Goal: Task Accomplishment & Management: Manage account settings

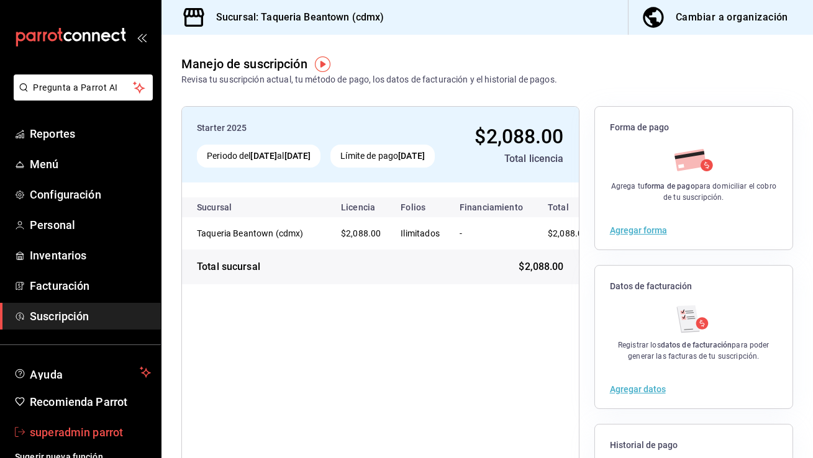
click at [89, 431] on span "superadmin parrot" at bounding box center [90, 432] width 121 height 17
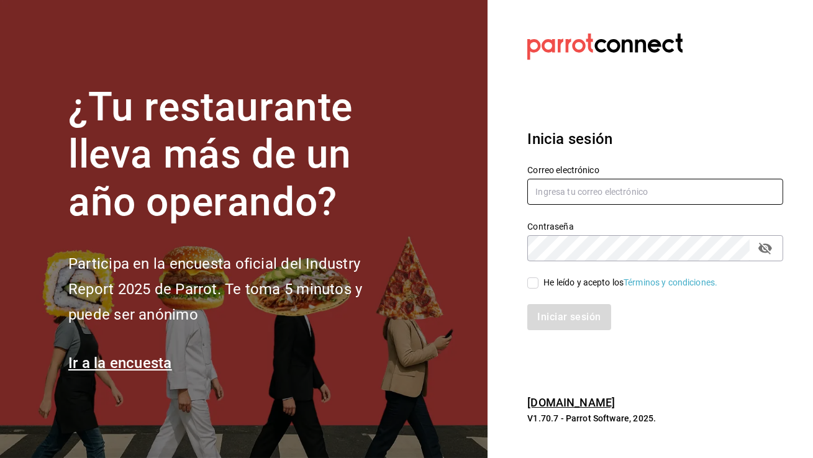
click at [606, 193] on input "text" at bounding box center [655, 192] width 256 height 26
type input "[EMAIL_ADDRESS][DOMAIN_NAME]"
click at [536, 287] on input "He leído y acepto los Términos y condiciones." at bounding box center [532, 283] width 11 height 11
checkbox input "true"
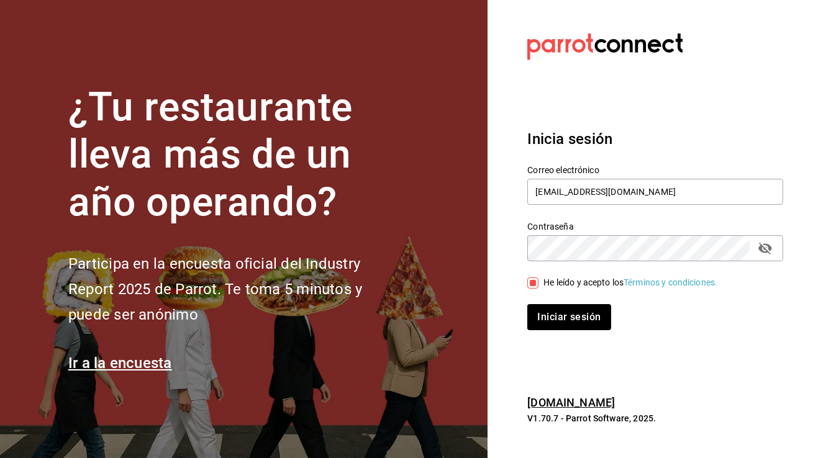
click at [565, 332] on div "Inicia sesión Correo electrónico [EMAIL_ADDRESS][DOMAIN_NAME] Contraseña Contra…" at bounding box center [655, 229] width 256 height 233
click at [565, 325] on button "Iniciar sesión" at bounding box center [569, 317] width 84 height 26
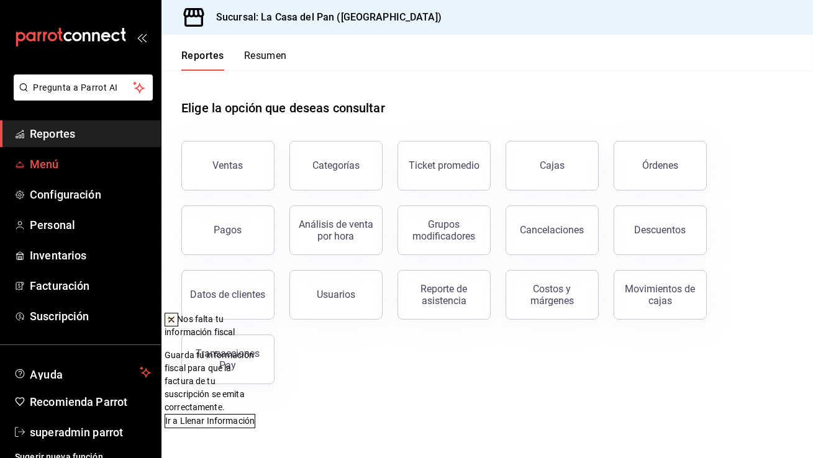
click at [57, 170] on span "Menú" at bounding box center [90, 164] width 121 height 17
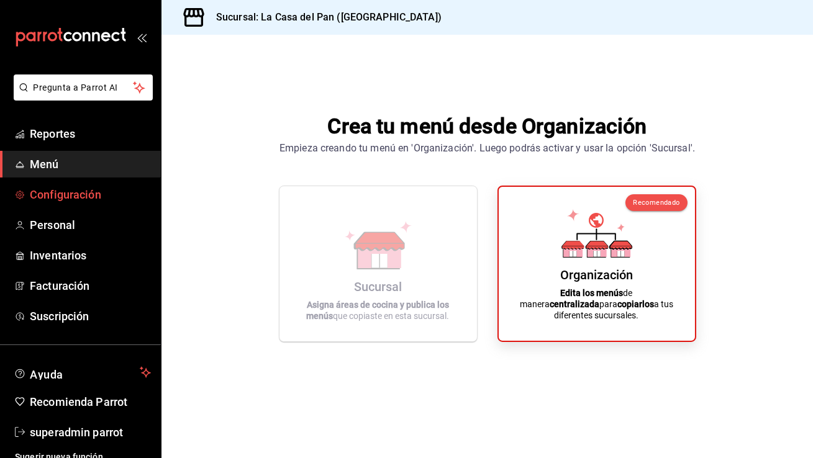
click at [101, 187] on span "Configuración" at bounding box center [90, 194] width 121 height 17
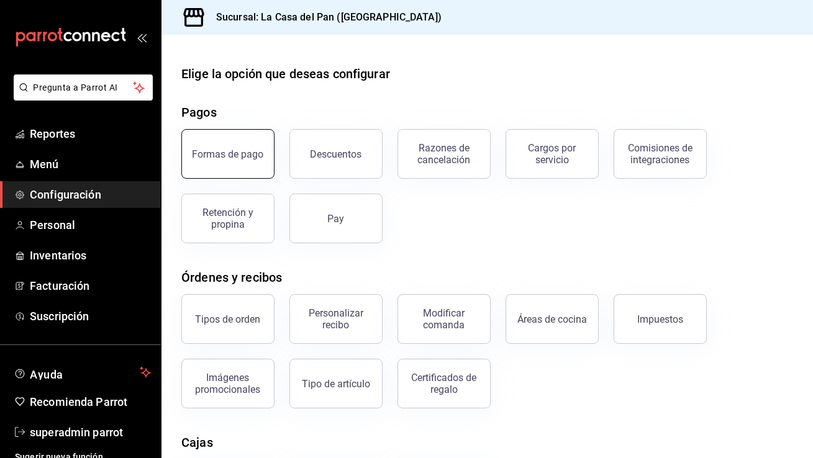
click at [260, 160] on button "Formas de pago" at bounding box center [227, 154] width 93 height 50
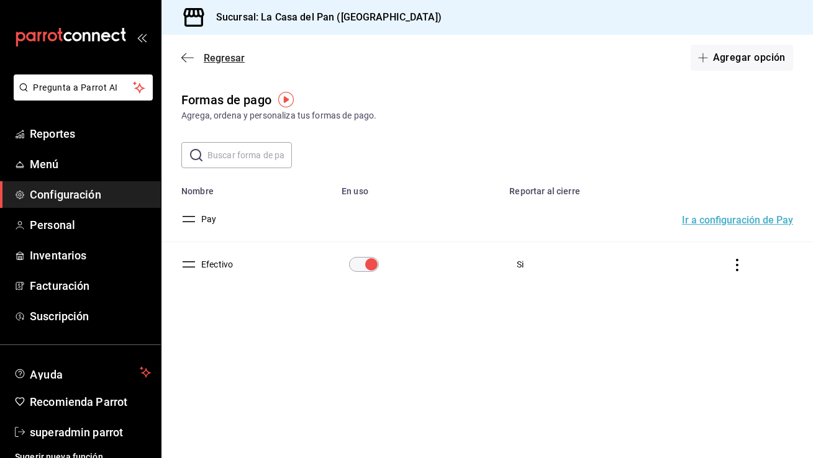
click at [186, 57] on icon "button" at bounding box center [187, 57] width 12 height 11
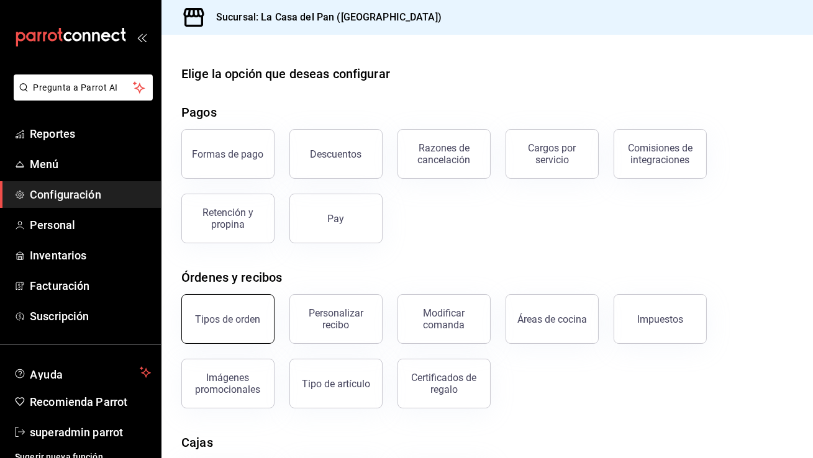
click at [237, 300] on button "Tipos de orden" at bounding box center [227, 319] width 93 height 50
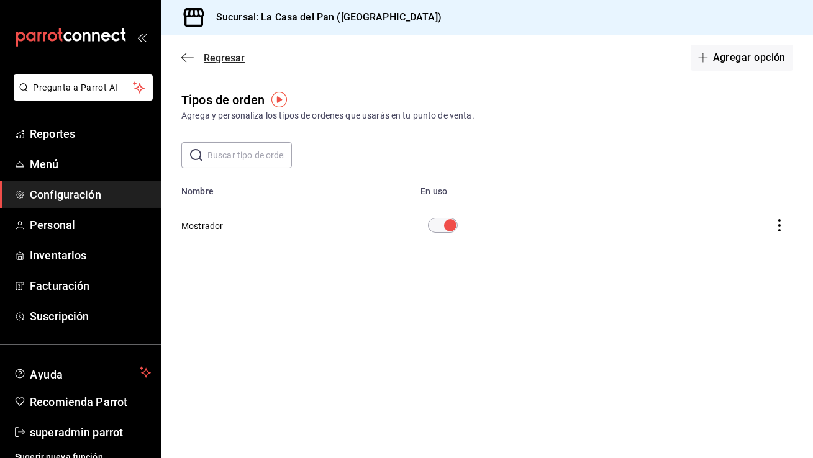
click at [185, 62] on icon "button" at bounding box center [187, 57] width 12 height 11
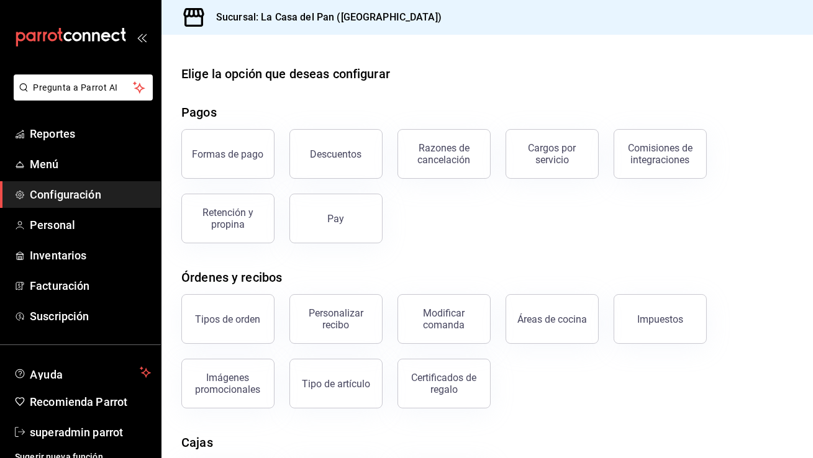
click at [98, 240] on ul "Reportes Menú Configuración Personal Inventarios Facturación Suscripción" at bounding box center [80, 225] width 161 height 209
click at [98, 223] on span "Personal" at bounding box center [90, 225] width 121 height 17
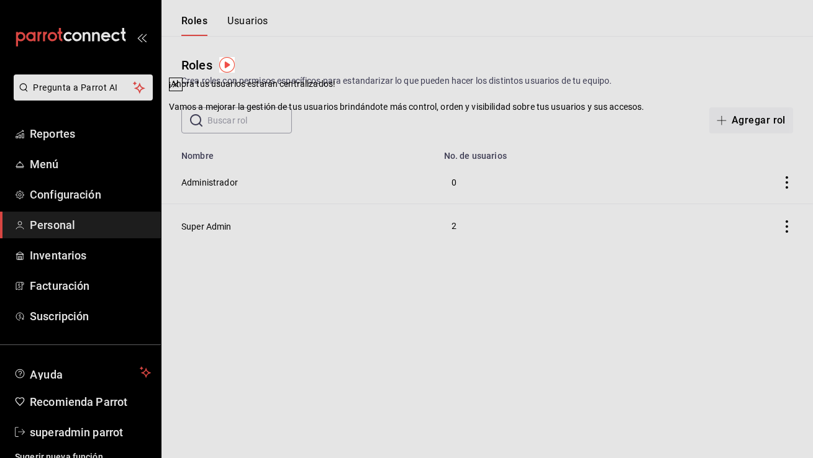
click at [181, 89] on icon at bounding box center [176, 85] width 10 height 10
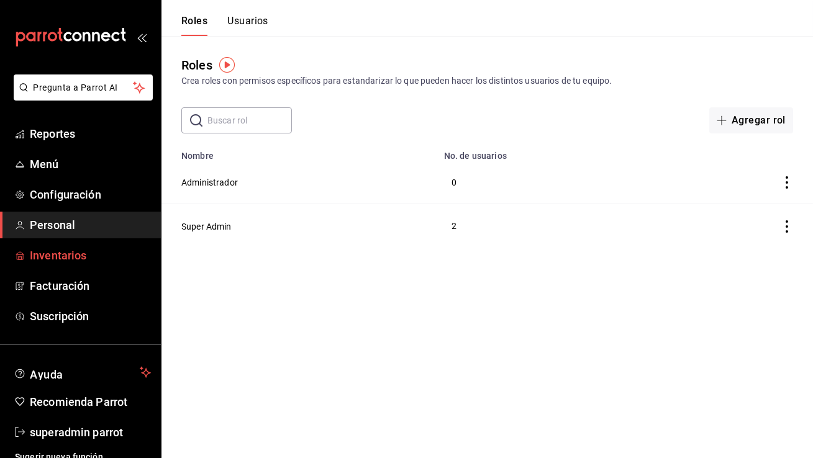
click at [111, 245] on link "Inventarios" at bounding box center [80, 255] width 161 height 27
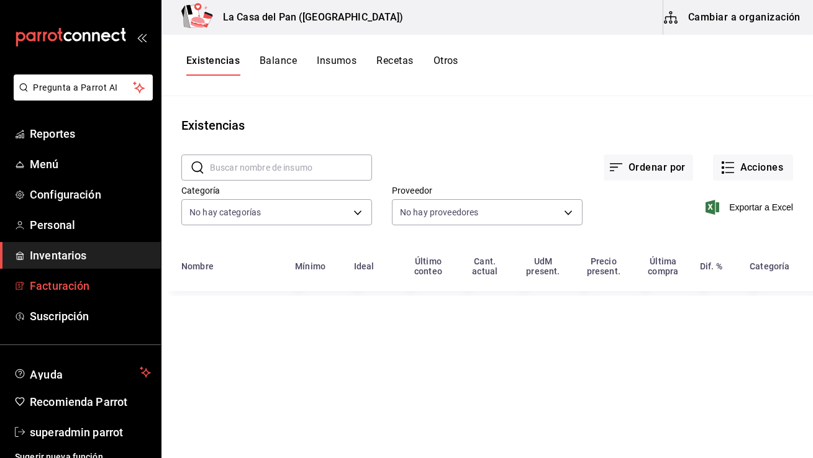
click at [101, 279] on span "Facturación" at bounding box center [90, 286] width 121 height 17
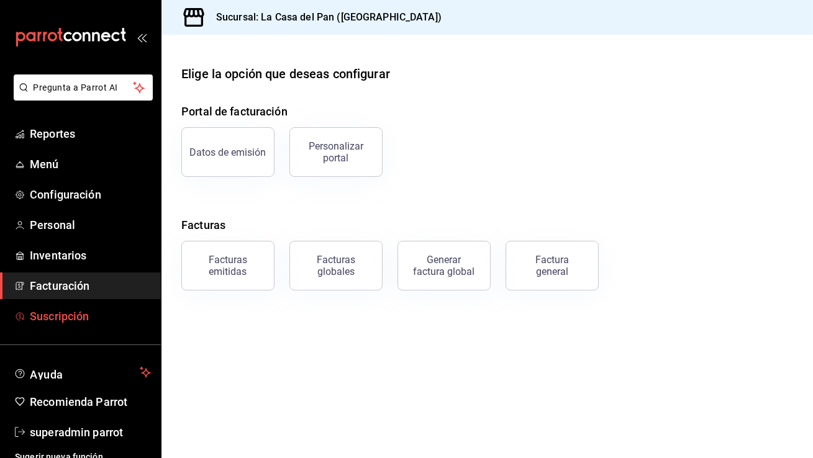
click at [84, 314] on span "Suscripción" at bounding box center [90, 316] width 121 height 17
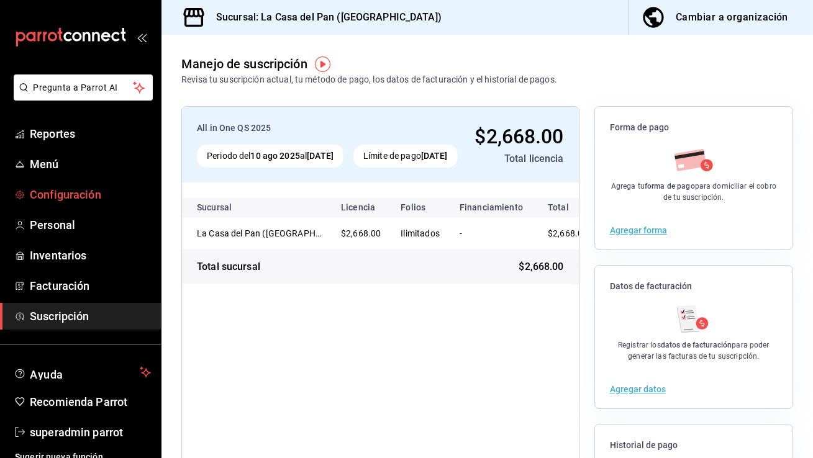
click at [79, 189] on span "Configuración" at bounding box center [90, 194] width 121 height 17
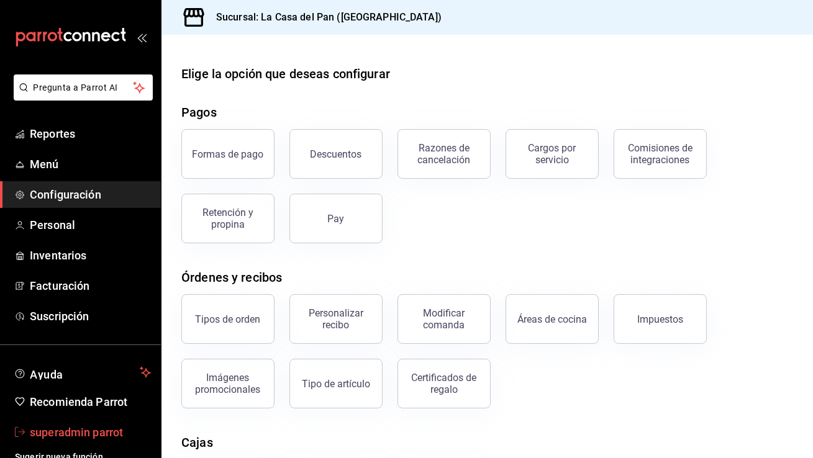
click at [43, 432] on span "superadmin parrot" at bounding box center [90, 432] width 121 height 17
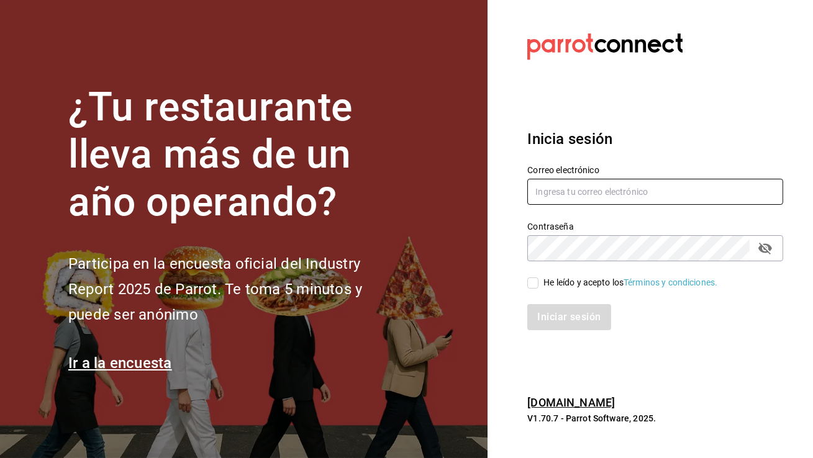
click at [597, 200] on input "text" at bounding box center [655, 192] width 256 height 26
type input "wahaka@zicatela.com"
click at [530, 284] on input "He leído y acepto los Términos y condiciones." at bounding box center [532, 283] width 11 height 11
checkbox input "true"
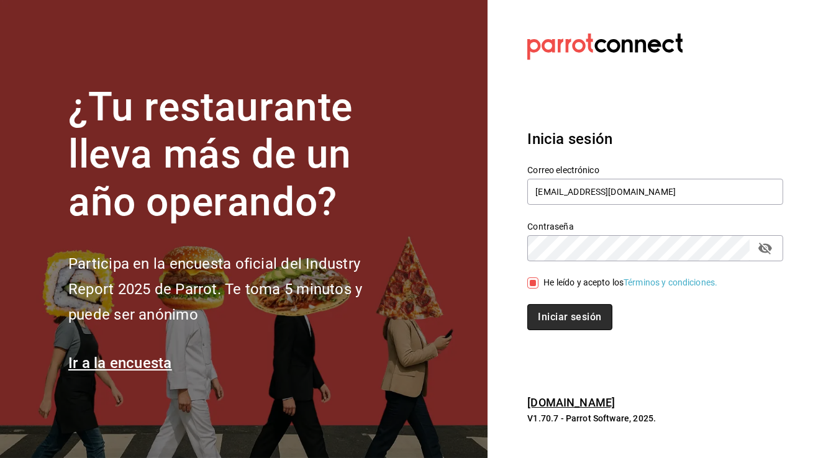
click at [545, 317] on button "Iniciar sesión" at bounding box center [569, 317] width 84 height 26
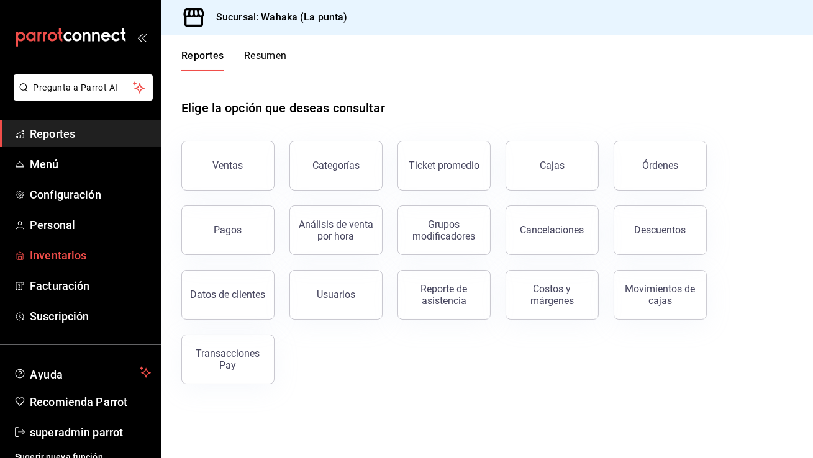
click at [76, 249] on span "Inventarios" at bounding box center [90, 255] width 121 height 17
